Goal: Communication & Community: Answer question/provide support

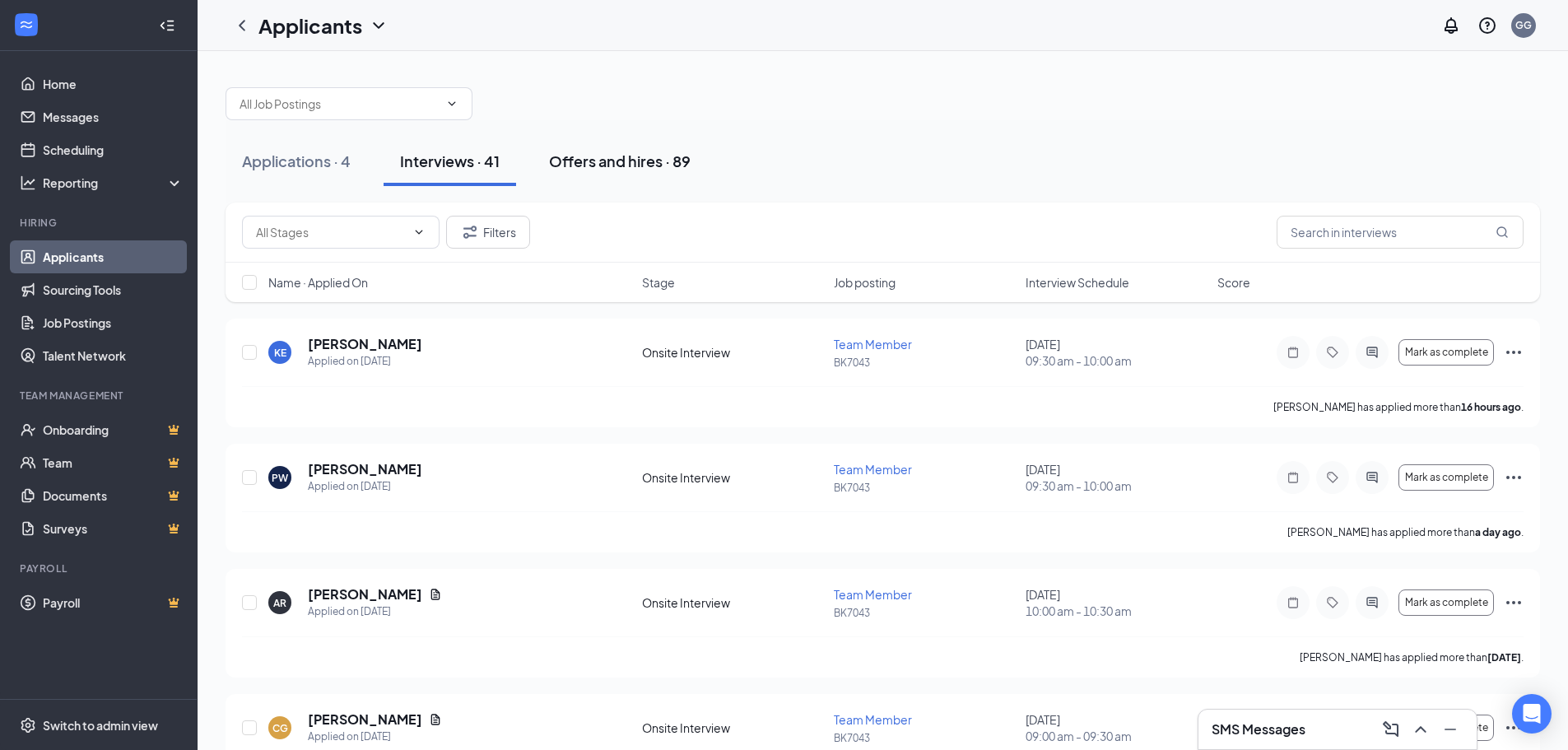
click at [588, 165] on div "Offers and hires · 89" at bounding box center [620, 160] width 142 height 20
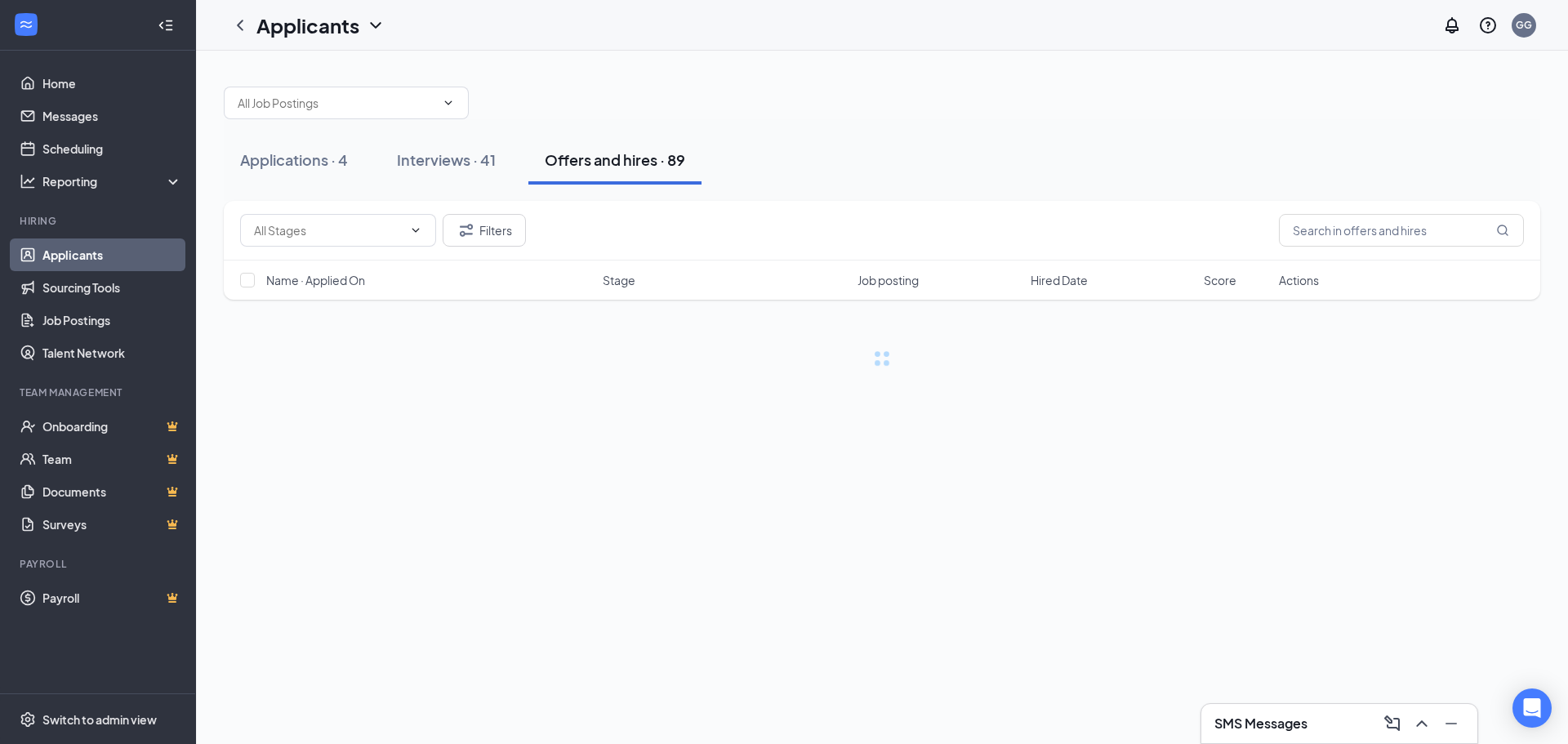
click at [583, 163] on div "Offers and hires · 89" at bounding box center [615, 159] width 141 height 20
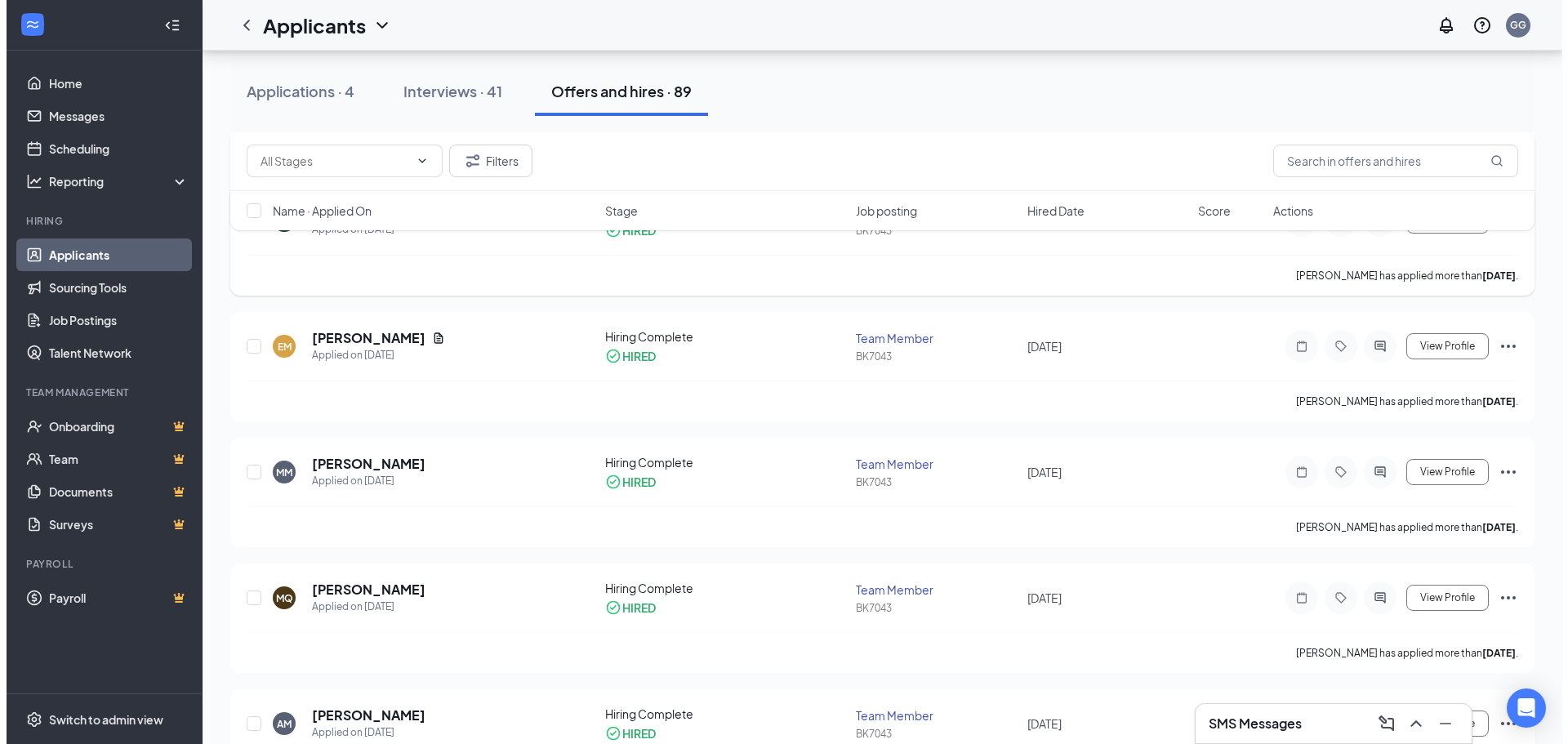
scroll to position [1143, 0]
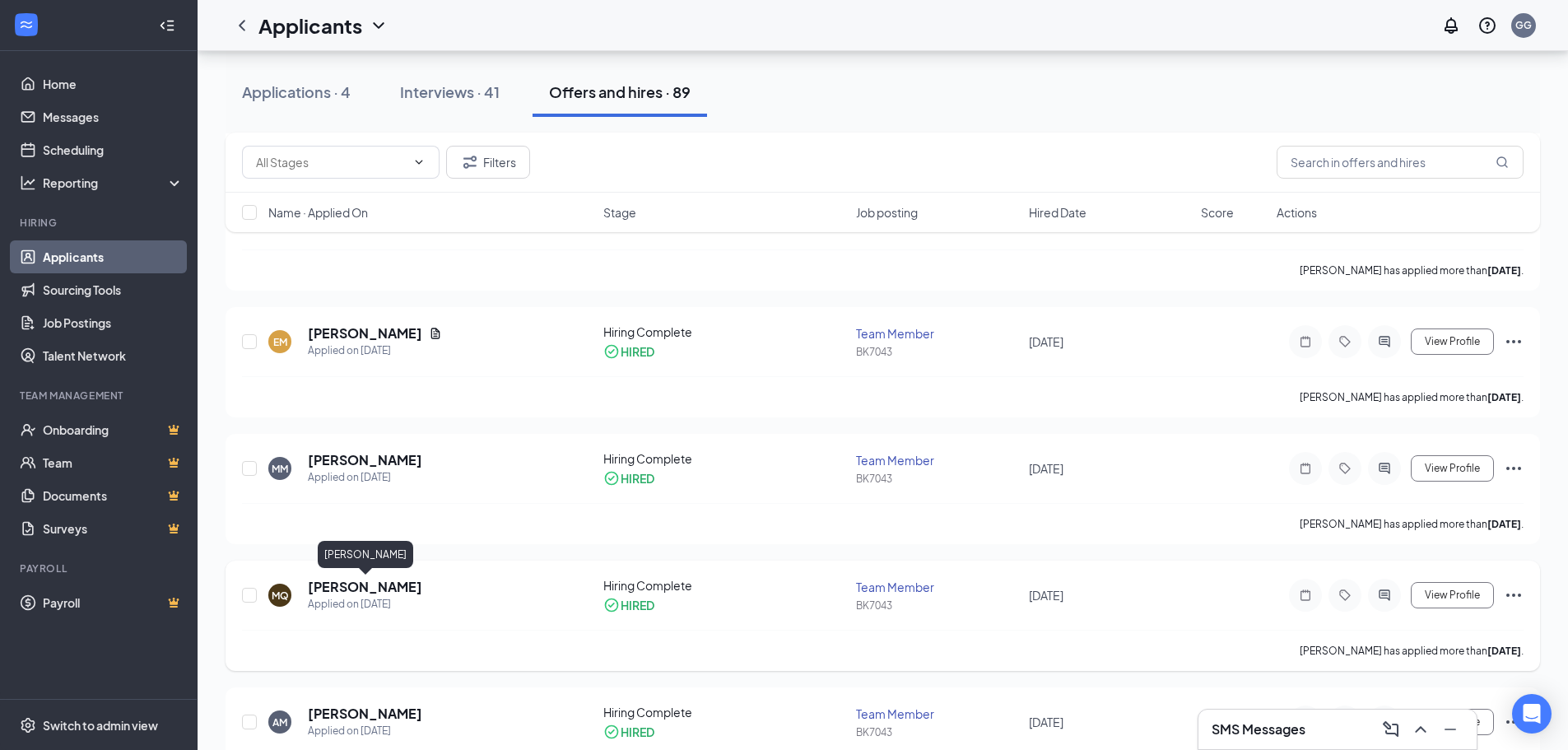
click at [372, 586] on h5 "[PERSON_NAME]" at bounding box center [364, 586] width 114 height 18
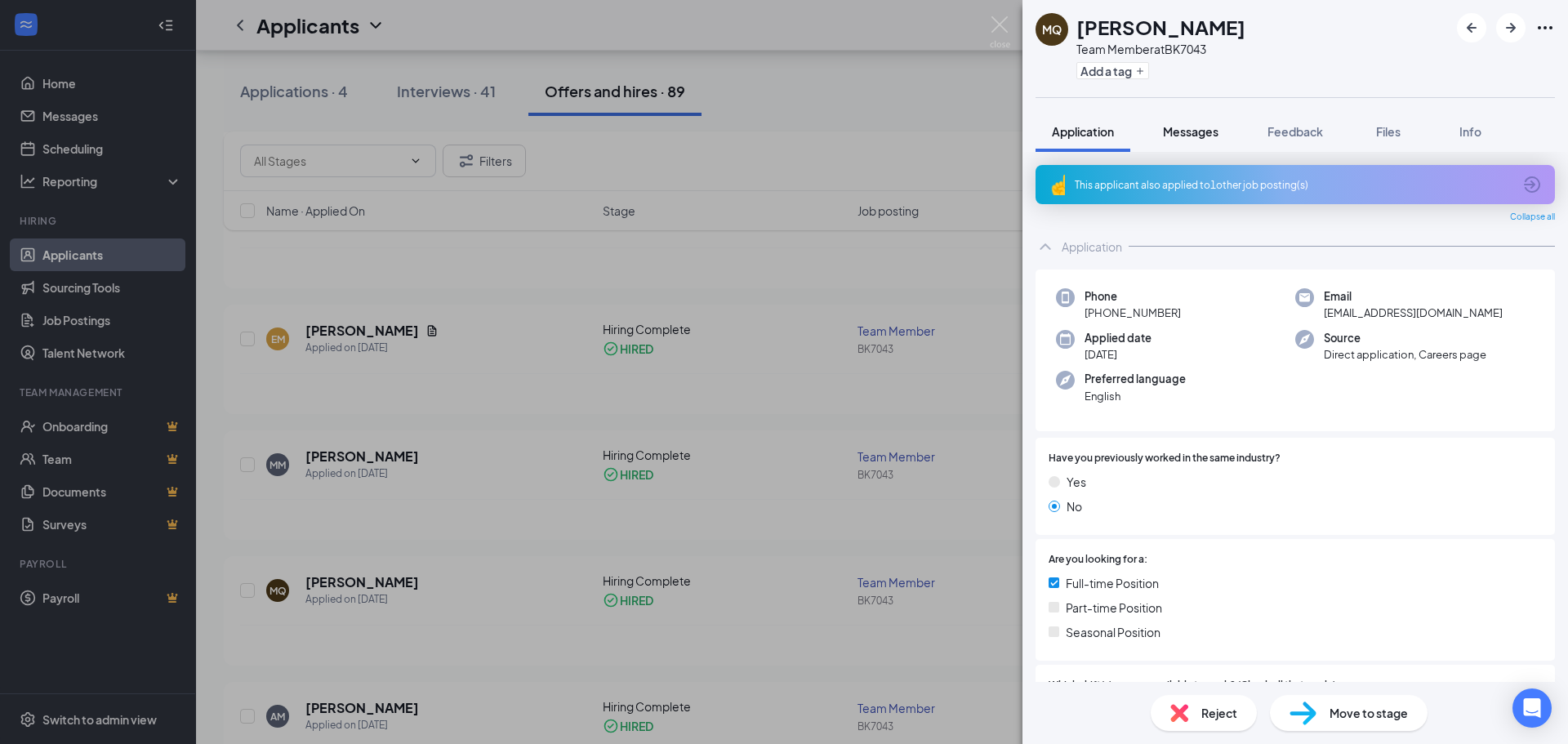
click at [1194, 129] on span "Messages" at bounding box center [1191, 131] width 55 height 14
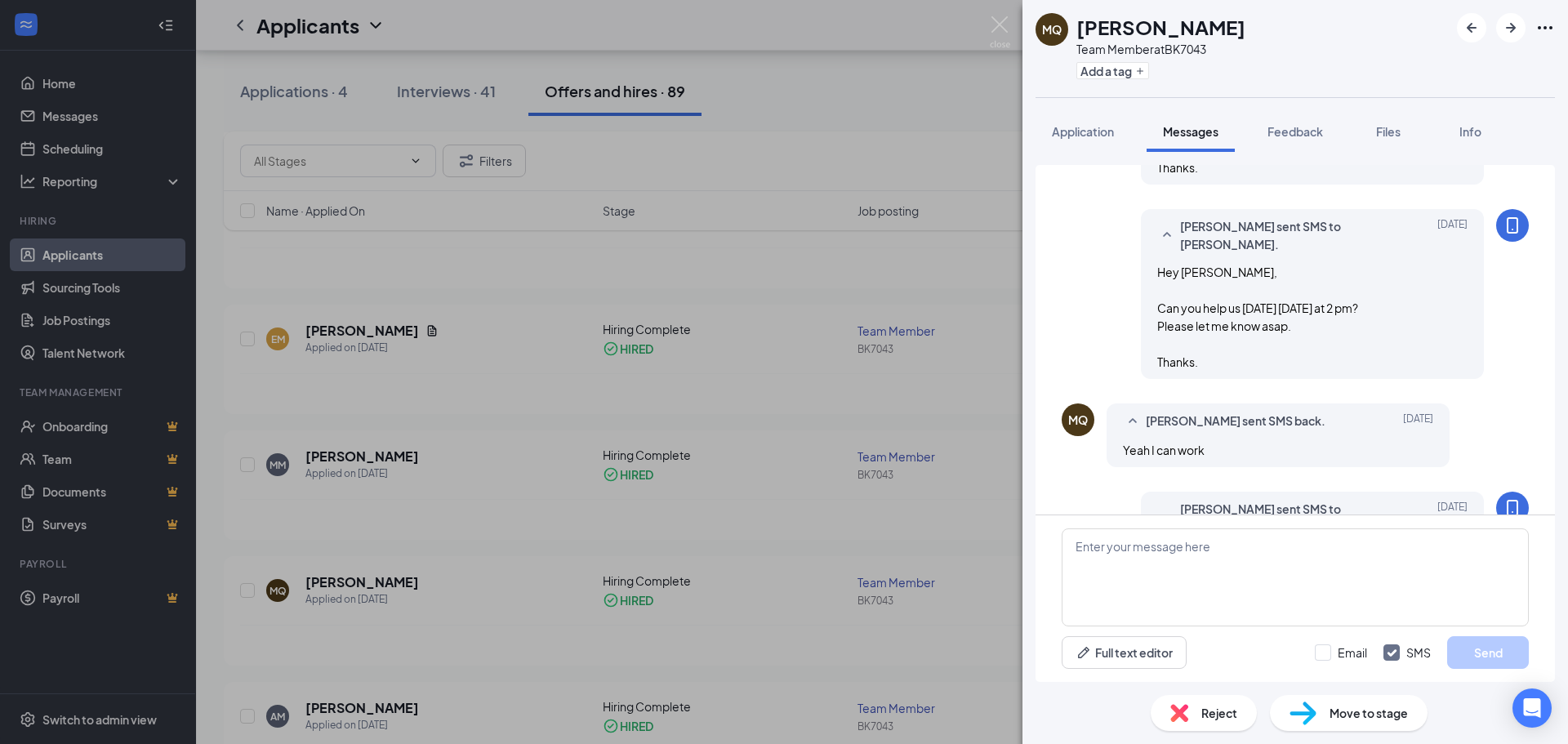
scroll to position [966, 0]
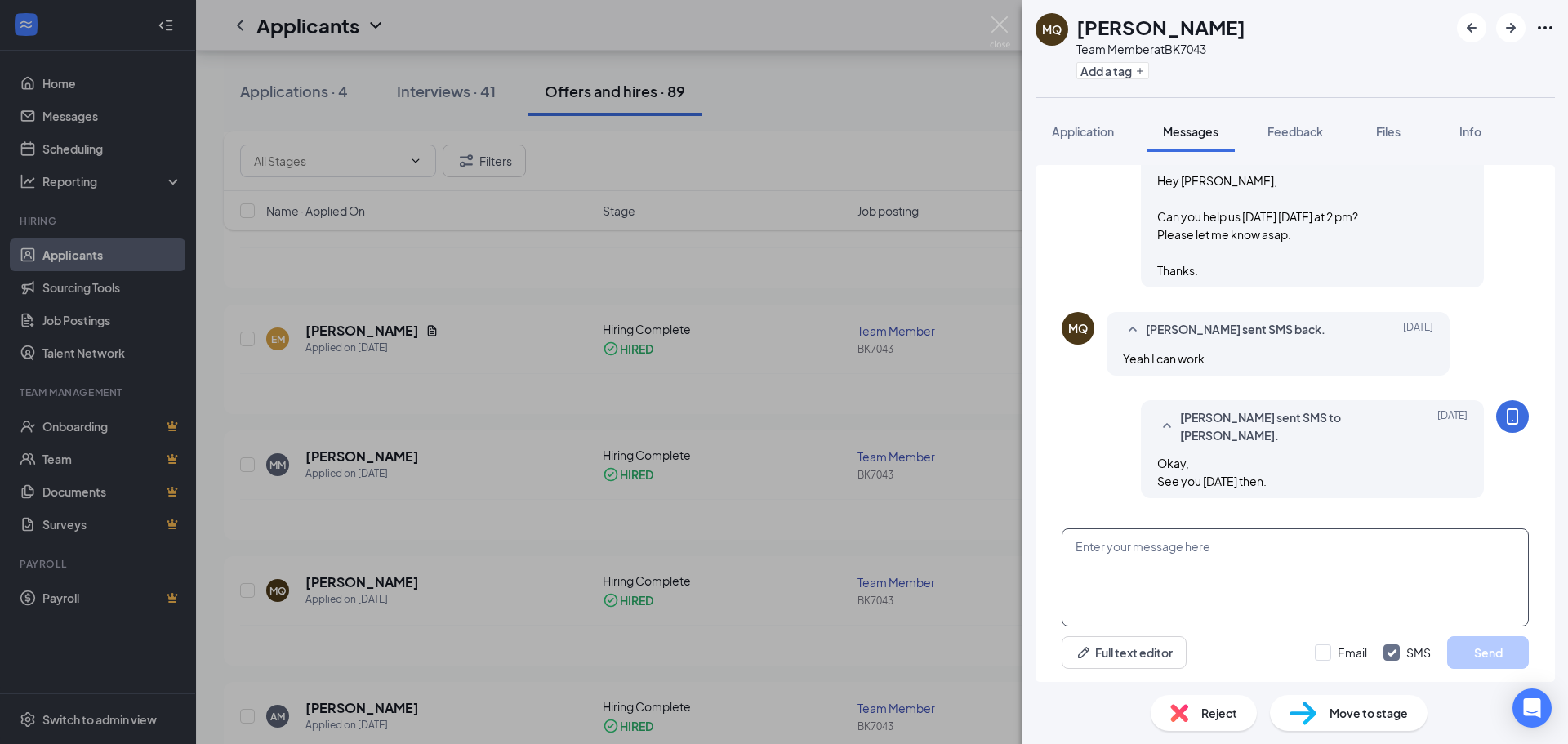
click at [1136, 546] on textarea at bounding box center [1295, 577] width 468 height 98
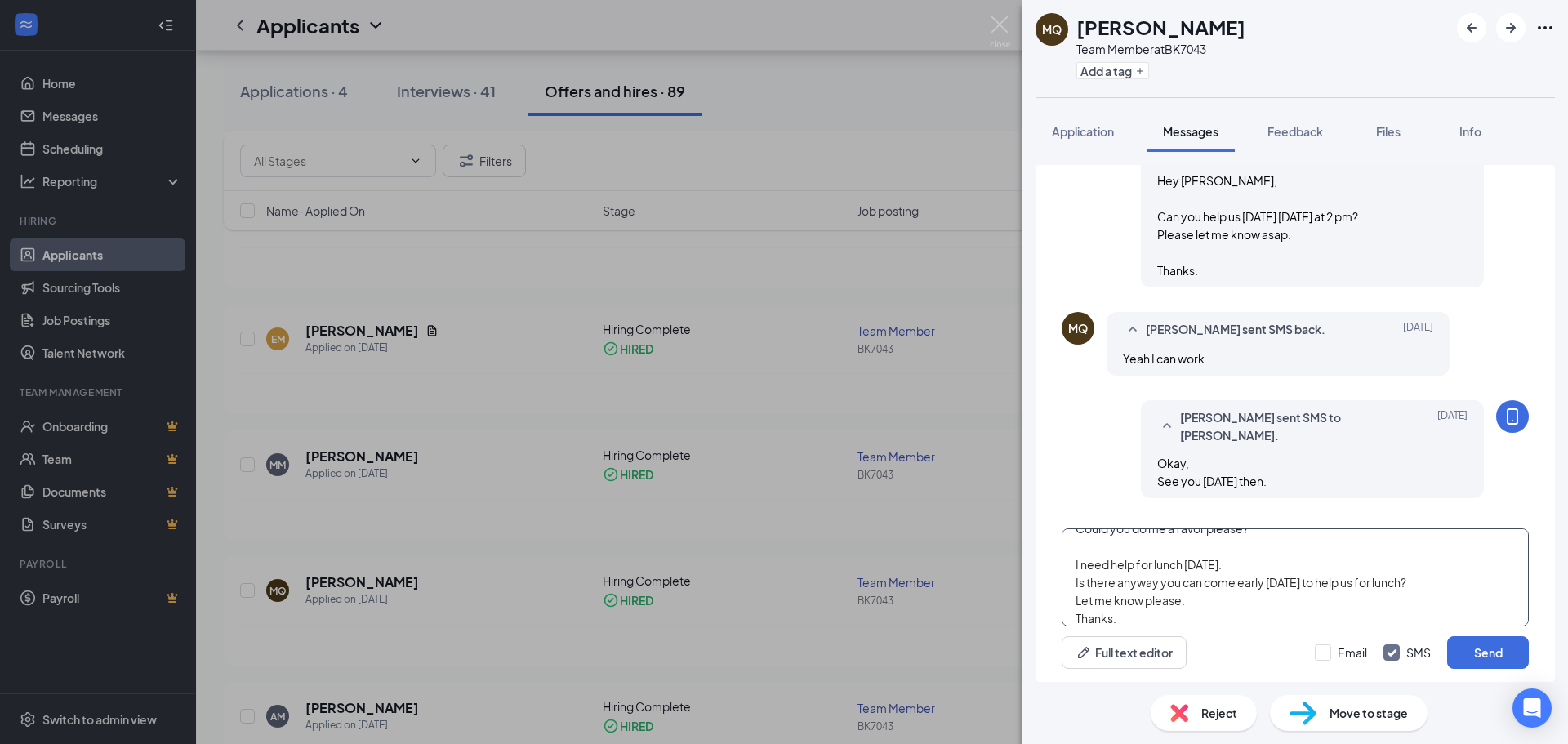
scroll to position [54, 0]
type textarea "Hey [PERSON_NAME], Could you do me a favor please? I need help for lunch [DATE]…"
click at [1325, 652] on input "Email" at bounding box center [1340, 652] width 52 height 16
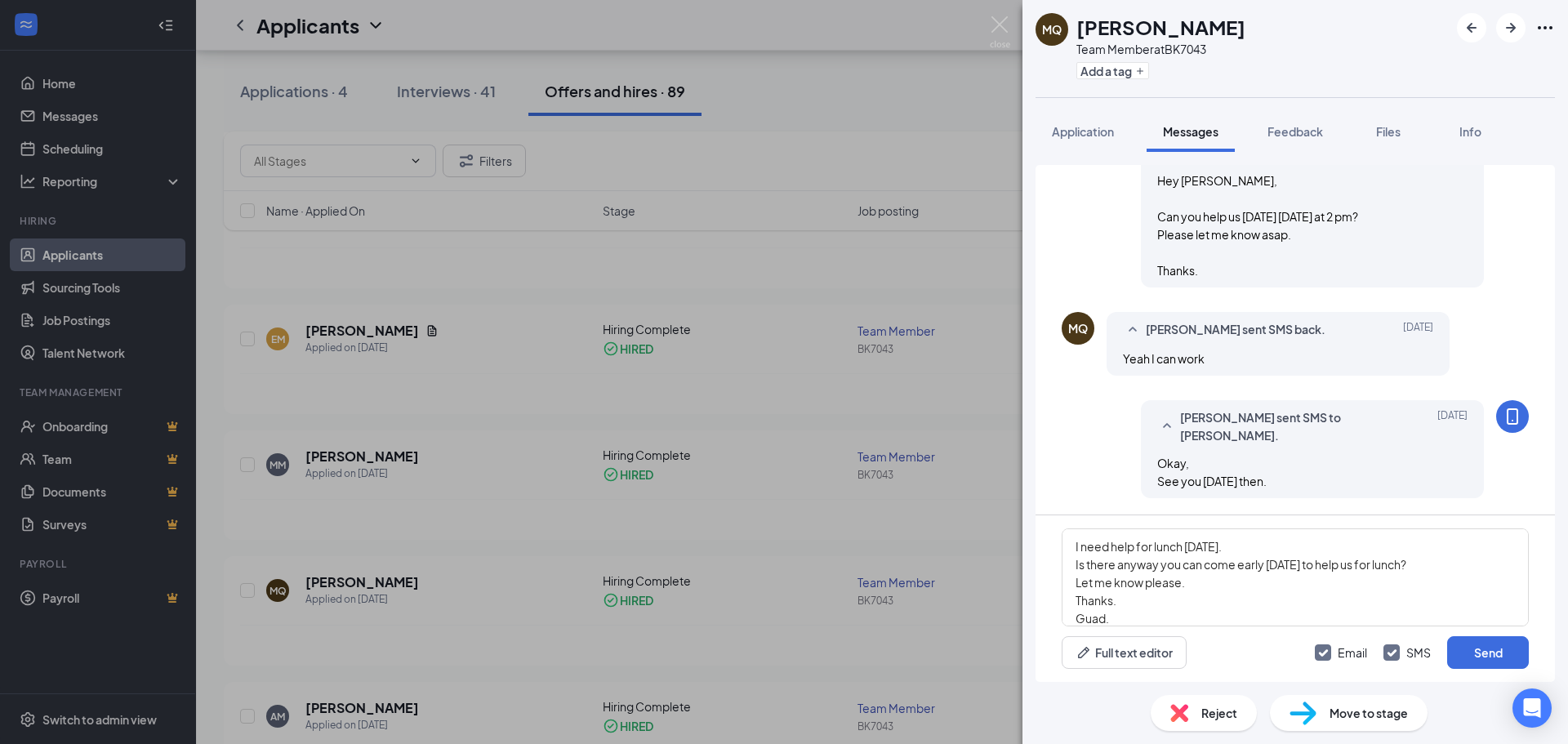
checkbox input "true"
click at [1459, 653] on button "Send" at bounding box center [1488, 652] width 82 height 32
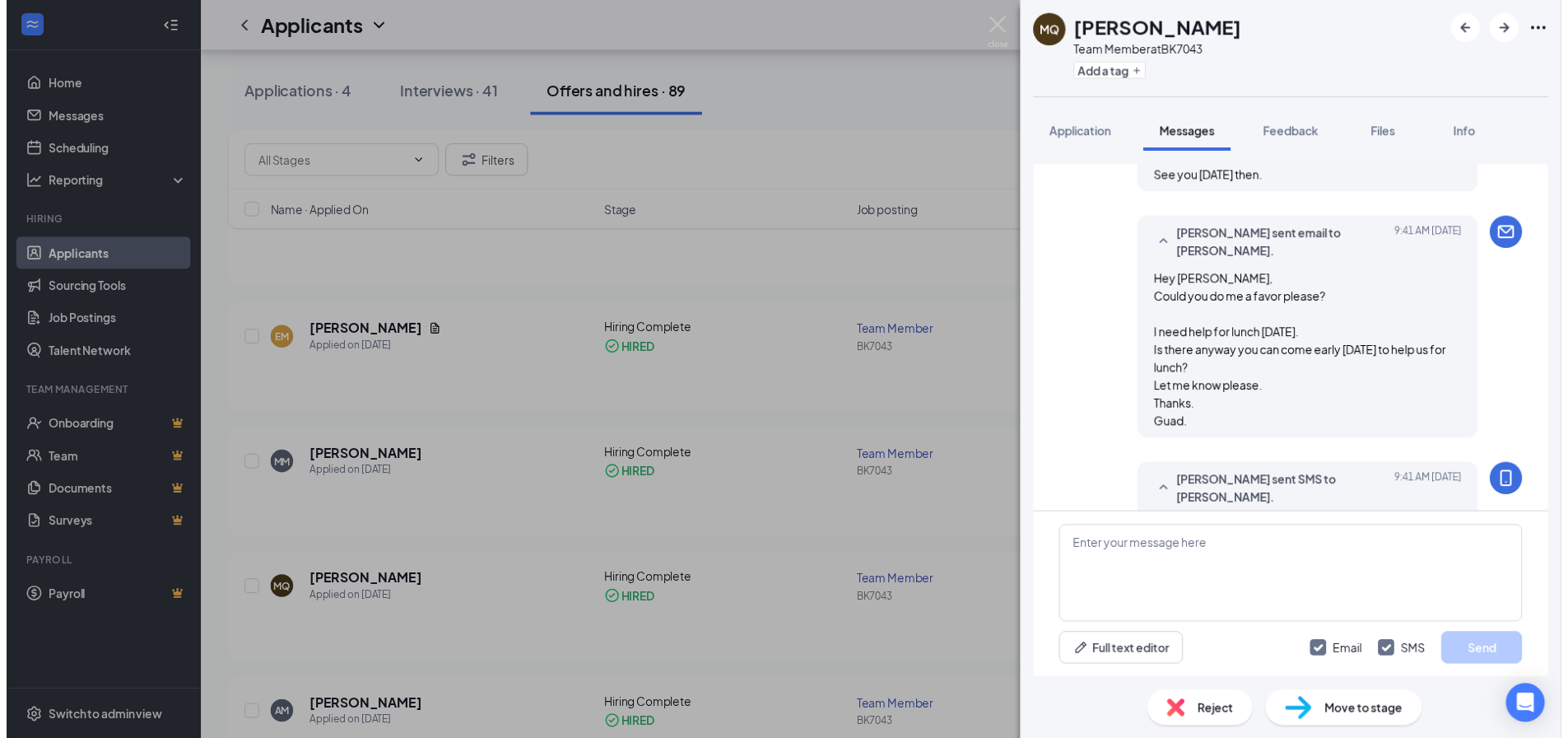
scroll to position [1476, 0]
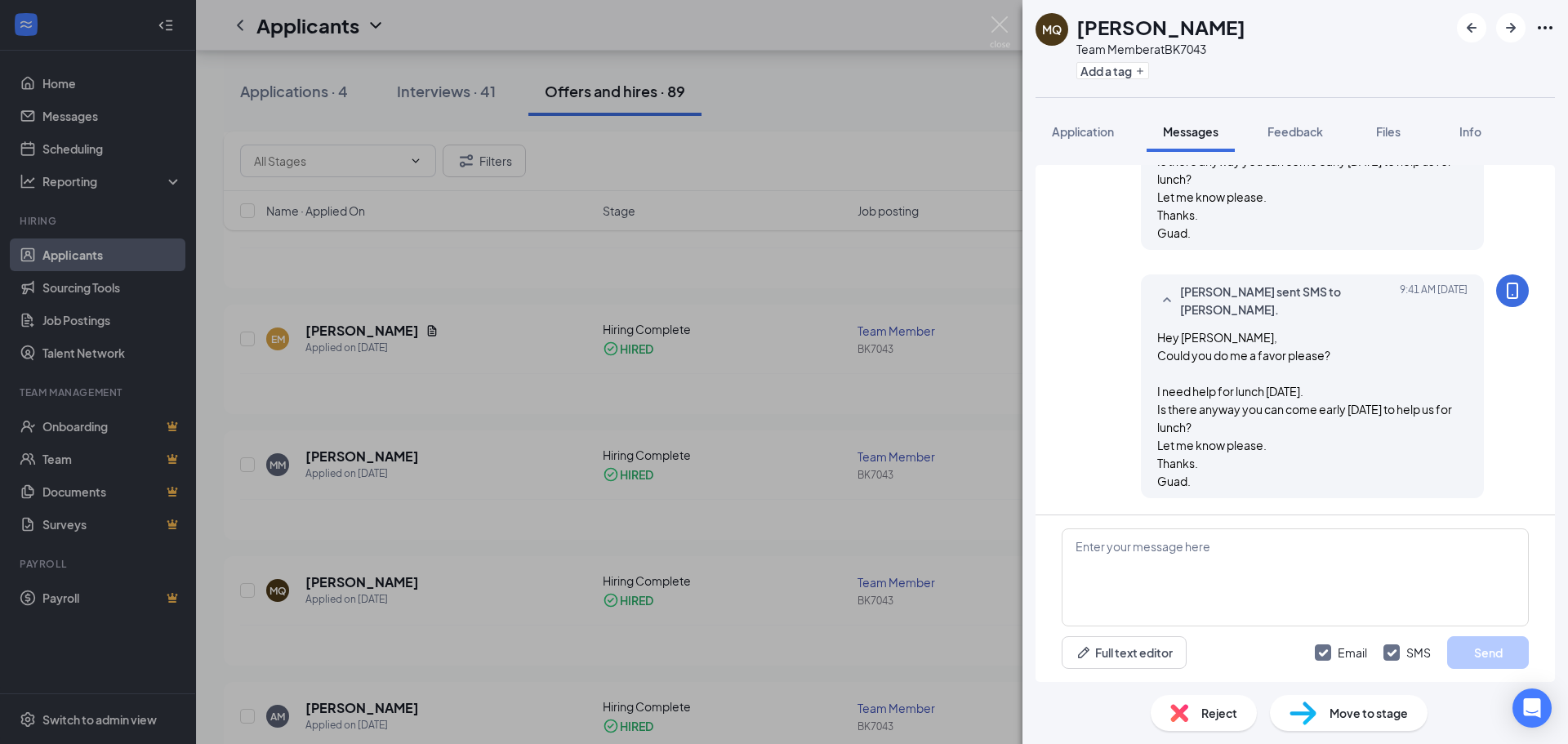
click at [484, 313] on div "MQ [PERSON_NAME] Team Member at BK7043 Add a tag Application Messages Feedback …" at bounding box center [784, 372] width 1568 height 744
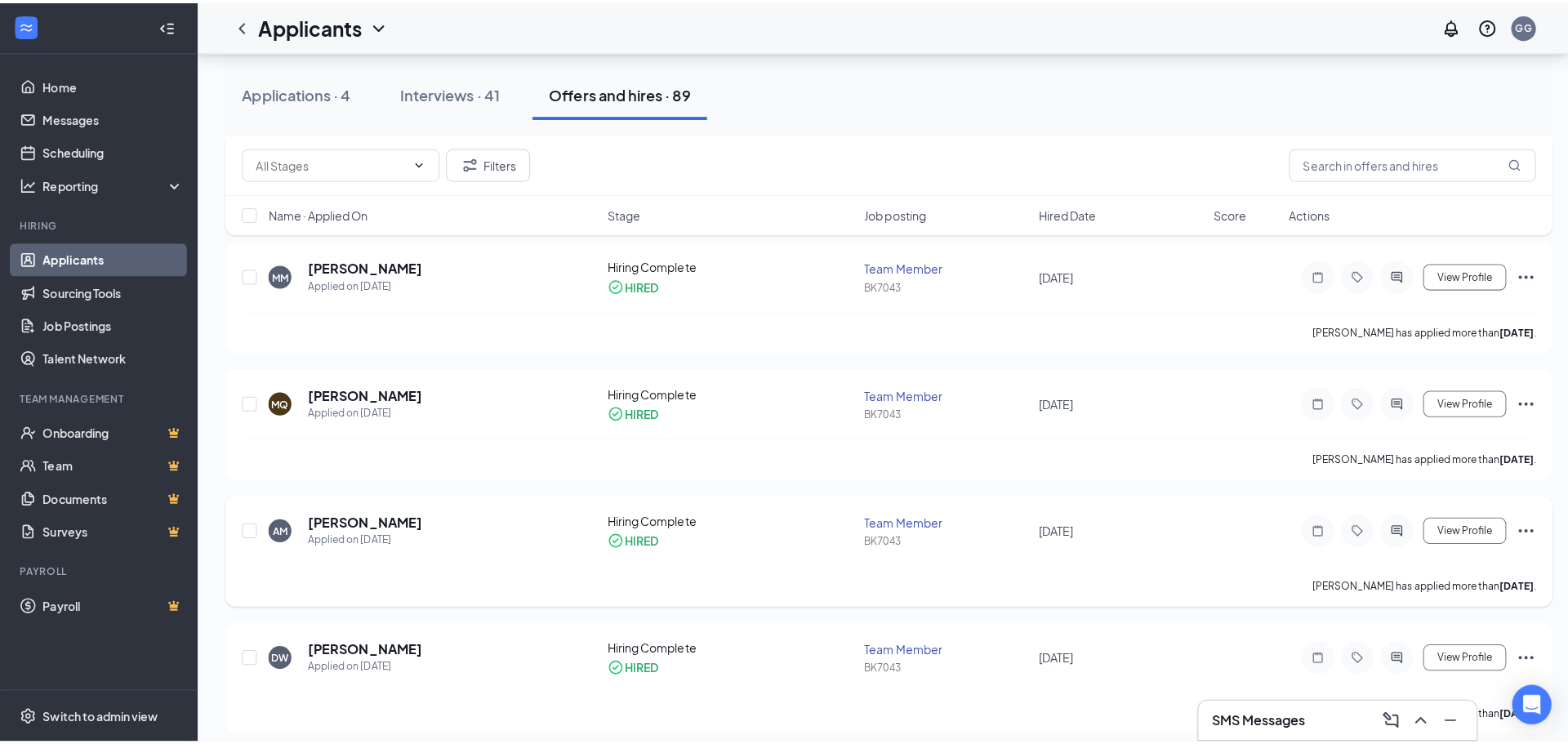
scroll to position [1307, 0]
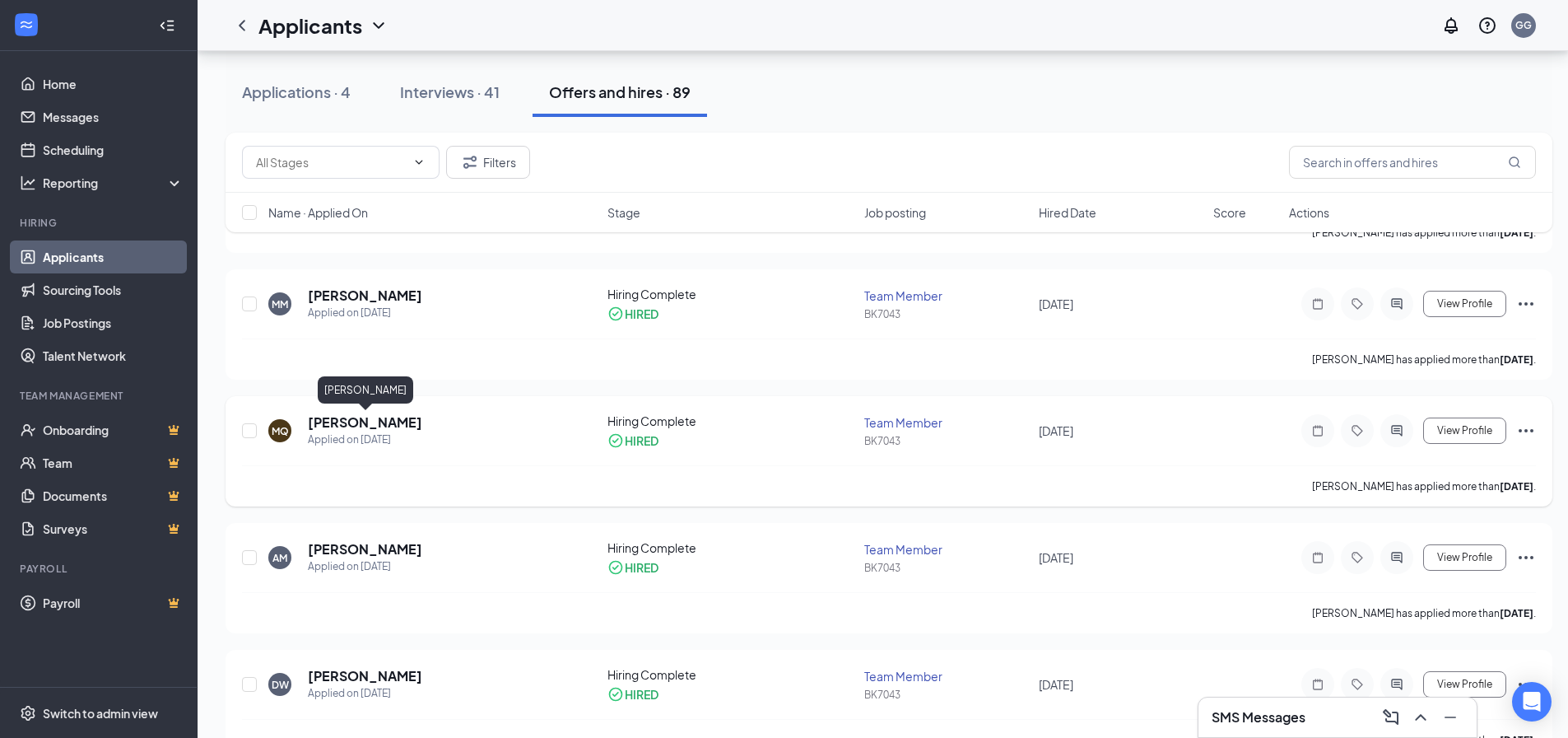
click at [365, 421] on h5 "[PERSON_NAME]" at bounding box center [364, 422] width 114 height 18
